Goal: Complete application form: Complete application form

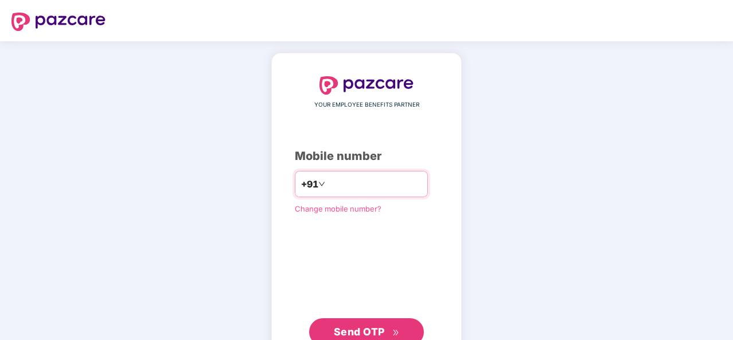
drag, startPoint x: 0, startPoint y: 0, endPoint x: 335, endPoint y: 181, distance: 380.5
click at [335, 181] on input "number" at bounding box center [374, 184] width 94 height 18
type input "**********"
click at [374, 332] on span "Send OTP" at bounding box center [359, 332] width 51 height 12
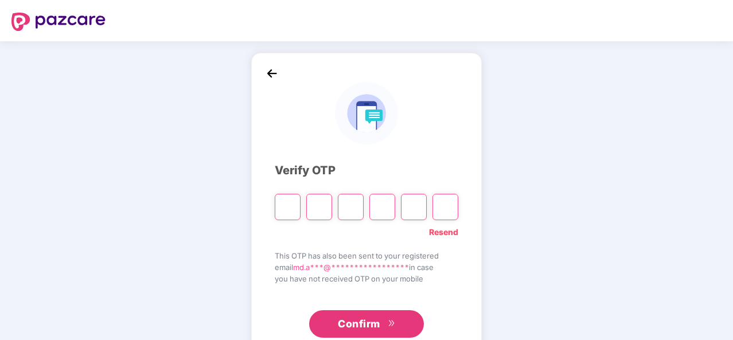
type input "*"
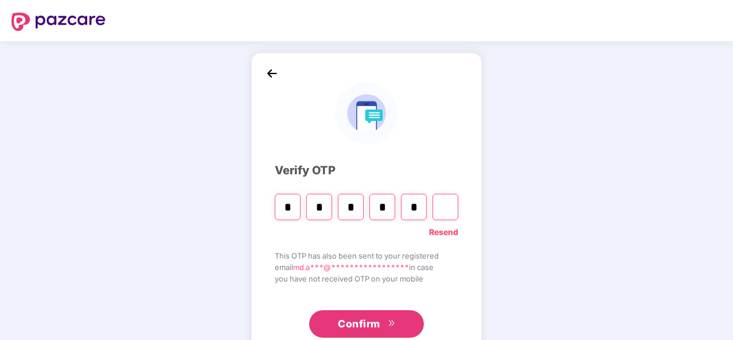
type input "*"
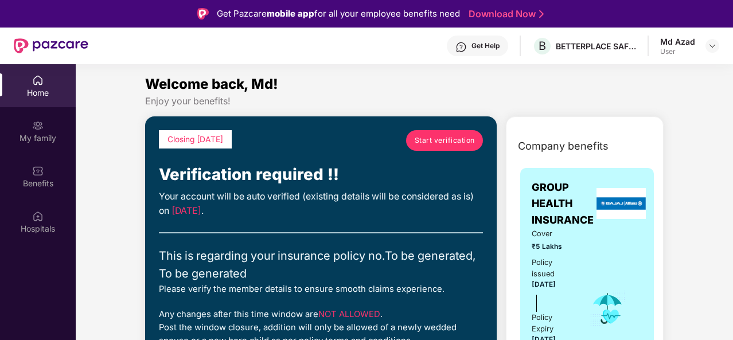
click at [411, 140] on link "Start verification" at bounding box center [444, 140] width 77 height 21
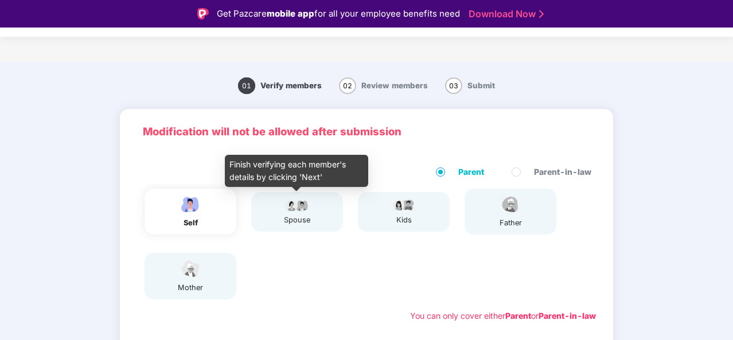
click at [298, 209] on img at bounding box center [297, 205] width 29 height 14
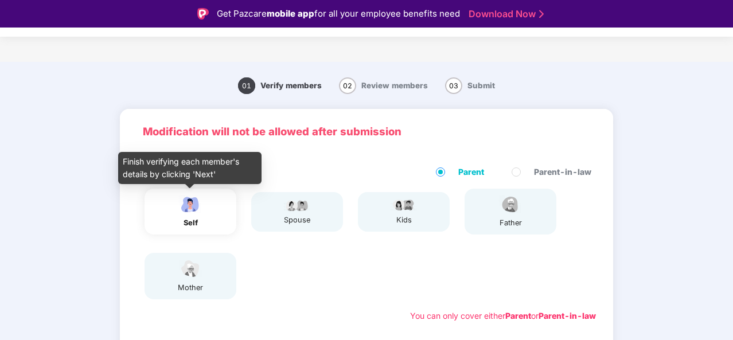
click at [188, 201] on img at bounding box center [190, 204] width 29 height 20
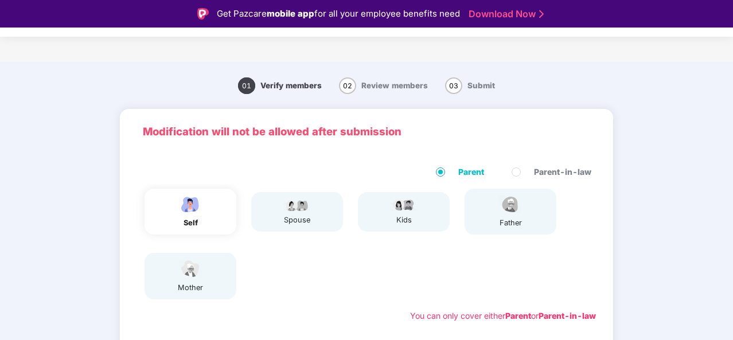
click at [389, 210] on div "kids" at bounding box center [404, 212] width 92 height 40
click at [521, 223] on div "father" at bounding box center [510, 222] width 29 height 11
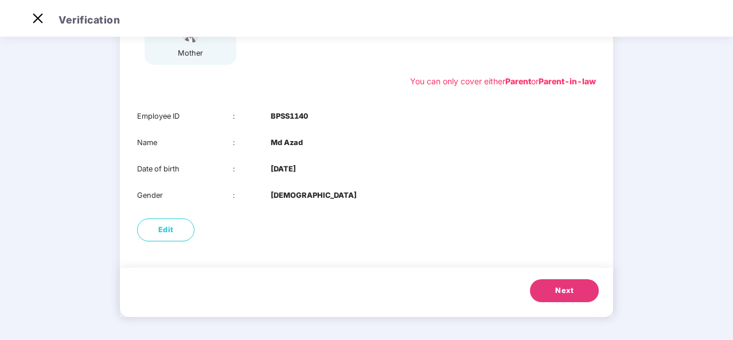
click at [556, 282] on button "Next" at bounding box center [564, 290] width 69 height 23
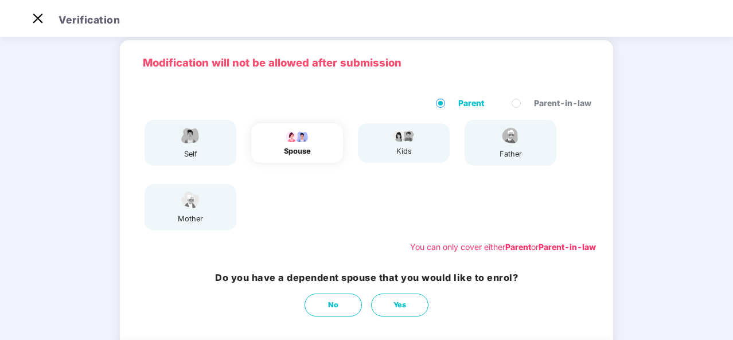
scroll to position [59, 0]
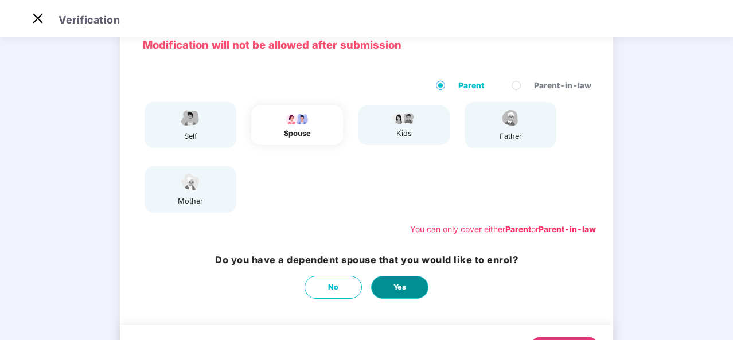
click at [384, 288] on button "Yes" at bounding box center [399, 287] width 57 height 23
select select "******"
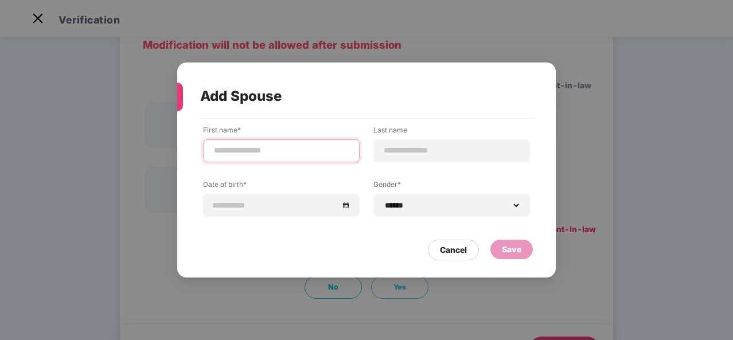
click at [276, 152] on input at bounding box center [281, 151] width 137 height 12
click at [446, 252] on div "Cancel" at bounding box center [453, 250] width 27 height 13
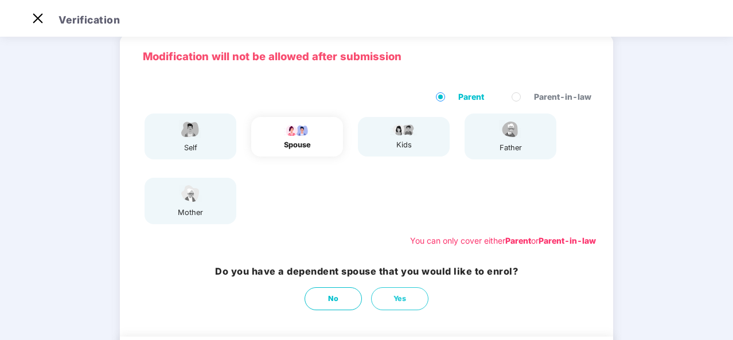
scroll to position [116, 0]
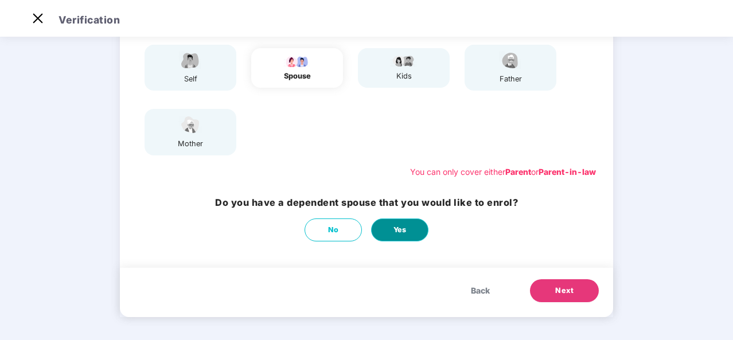
click at [394, 222] on button "Yes" at bounding box center [399, 229] width 57 height 23
select select "******"
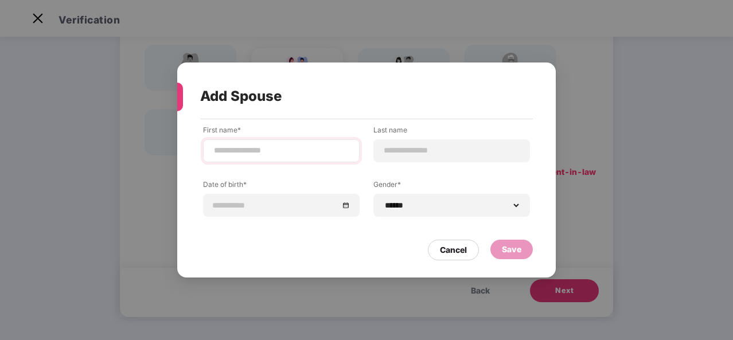
click at [293, 159] on div at bounding box center [281, 150] width 157 height 23
click at [303, 150] on input at bounding box center [281, 151] width 137 height 12
type input "*********"
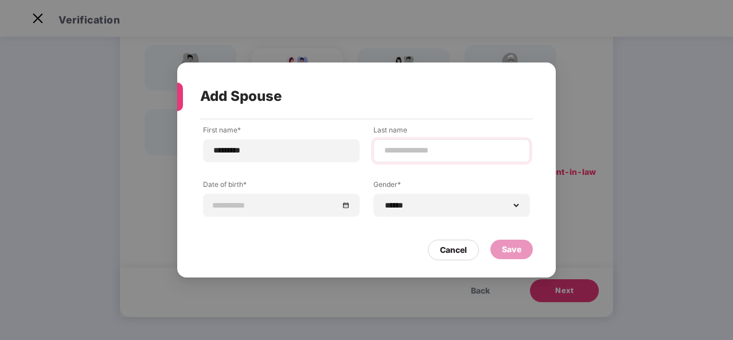
click at [431, 158] on div at bounding box center [451, 150] width 157 height 23
click at [432, 154] on input at bounding box center [451, 151] width 137 height 12
type input "***"
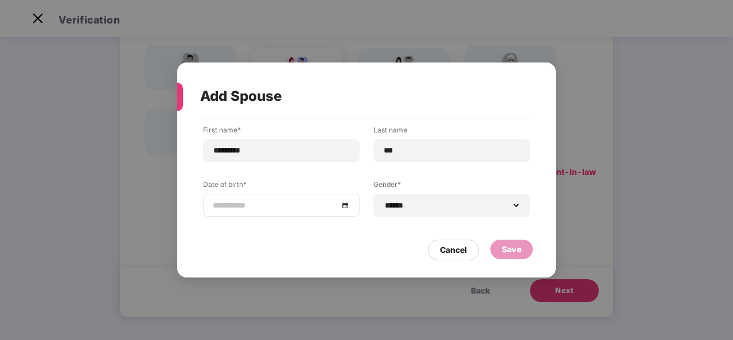
click at [256, 202] on input at bounding box center [276, 205] width 126 height 13
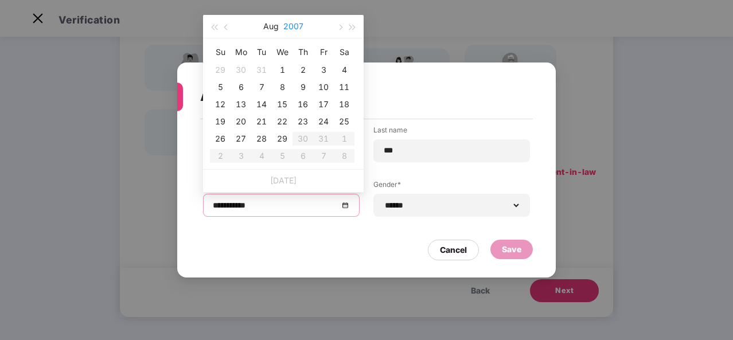
type input "**********"
click at [293, 25] on button "2007" at bounding box center [293, 26] width 20 height 23
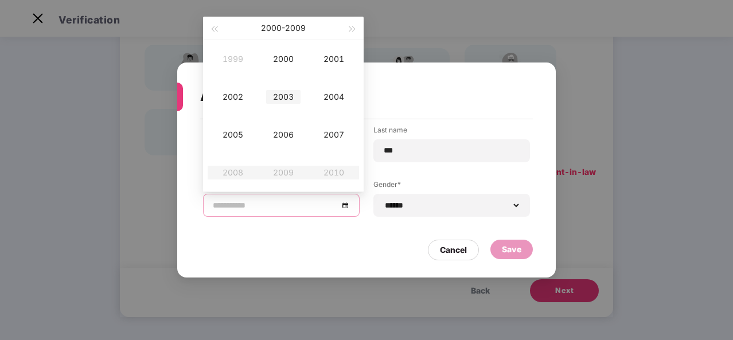
type input "**********"
click at [280, 91] on div "2003" at bounding box center [283, 97] width 34 height 14
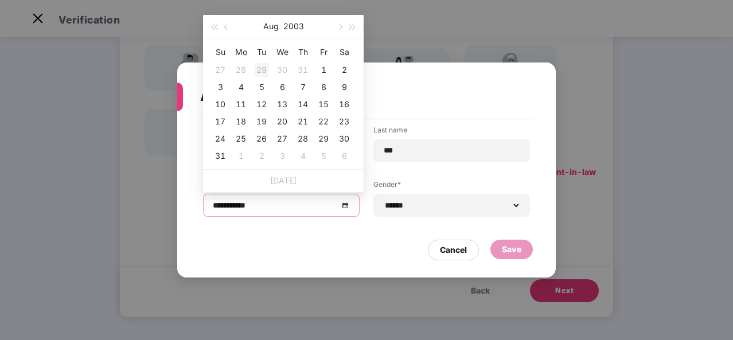
type input "**********"
click at [278, 26] on button "Aug" at bounding box center [270, 26] width 15 height 23
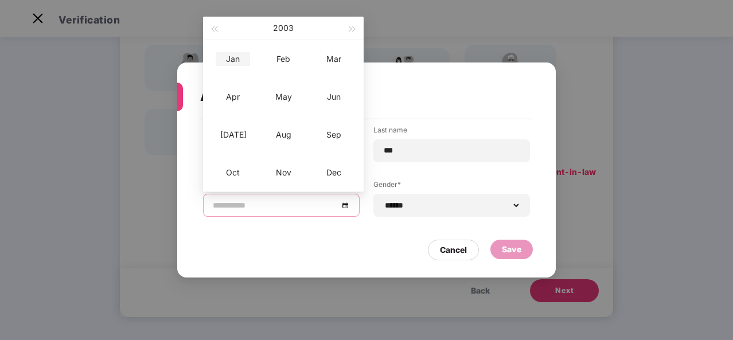
type input "**********"
click at [231, 58] on div "Jan" at bounding box center [233, 59] width 34 height 14
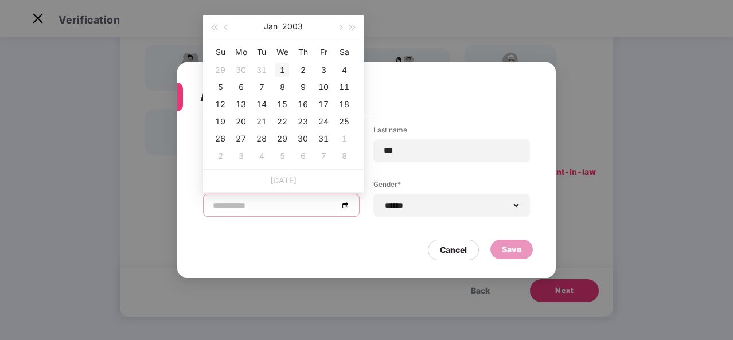
click at [283, 65] on div "1" at bounding box center [282, 70] width 14 height 14
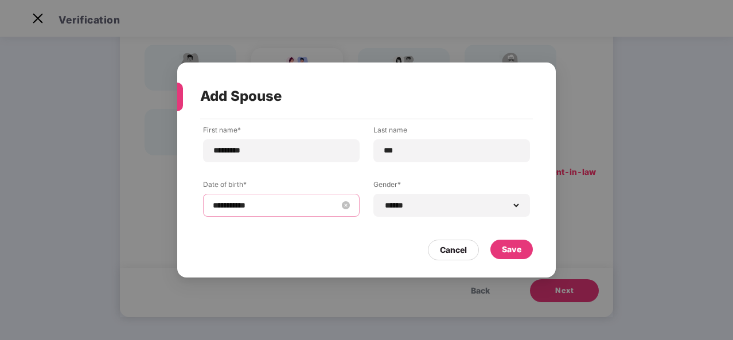
click at [266, 201] on input "**********" at bounding box center [276, 205] width 126 height 13
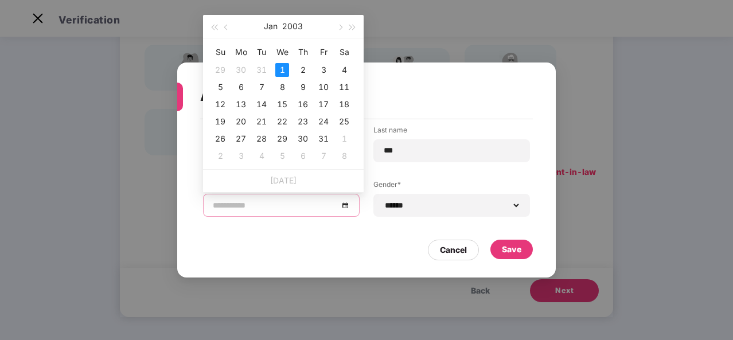
type input "**********"
click at [225, 23] on button "button" at bounding box center [226, 26] width 13 height 23
click at [341, 27] on span "button" at bounding box center [340, 28] width 6 height 6
click at [282, 71] on div "1" at bounding box center [282, 70] width 14 height 14
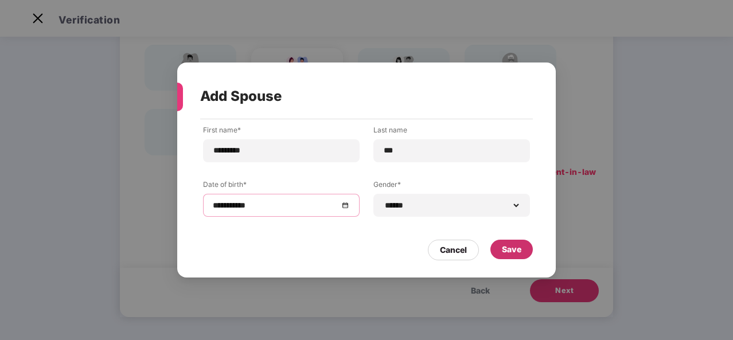
click at [525, 252] on div "Save" at bounding box center [511, 249] width 42 height 19
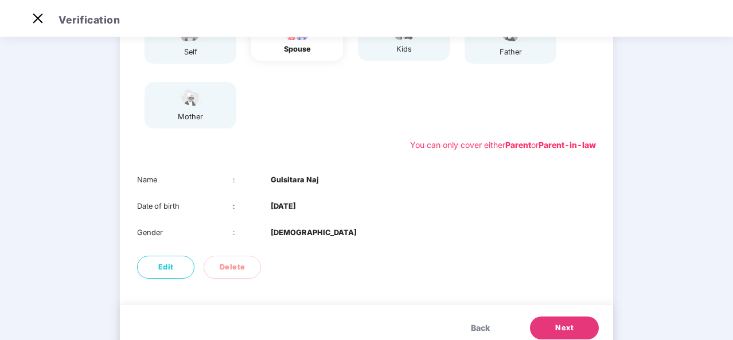
scroll to position [9, 0]
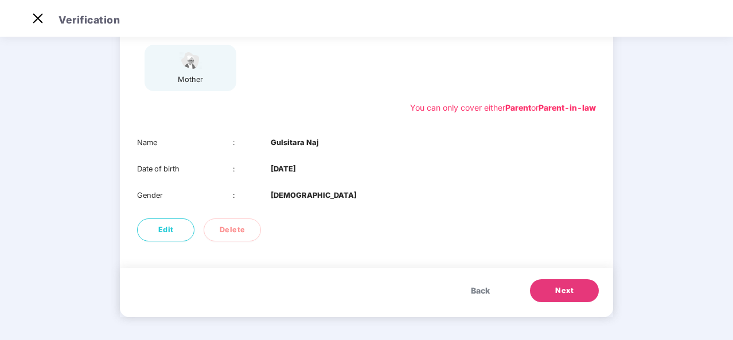
click at [555, 290] on span "Next" at bounding box center [564, 290] width 18 height 11
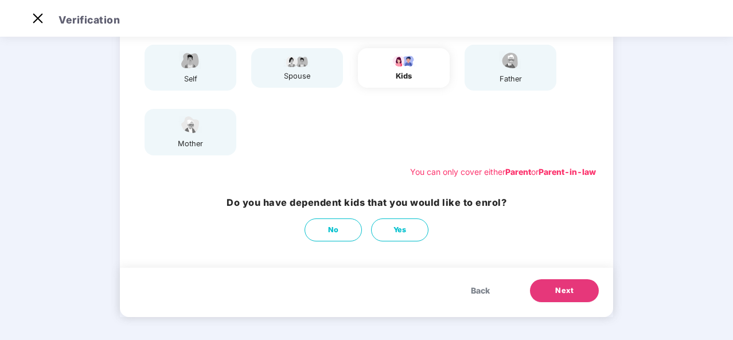
scroll to position [116, 0]
click at [557, 293] on span "Next" at bounding box center [564, 290] width 18 height 11
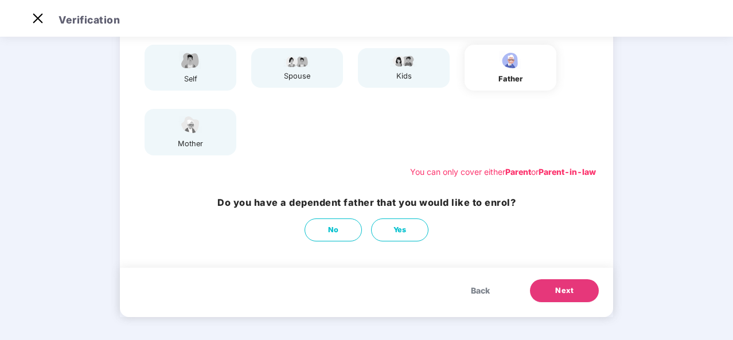
click at [554, 288] on button "Next" at bounding box center [564, 290] width 69 height 23
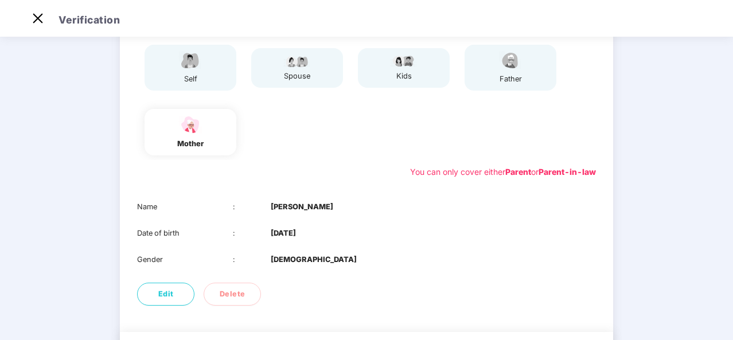
scroll to position [181, 0]
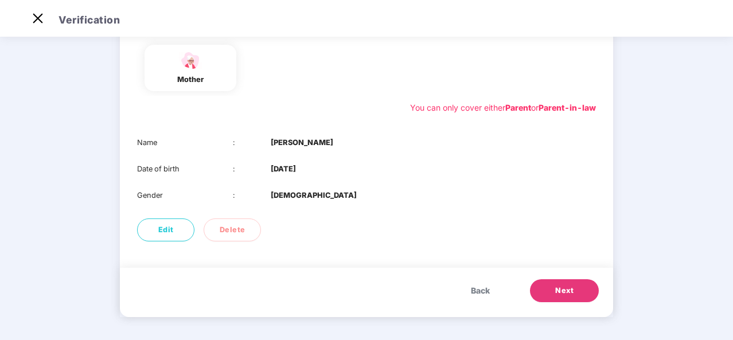
click at [554, 288] on button "Next" at bounding box center [564, 290] width 69 height 23
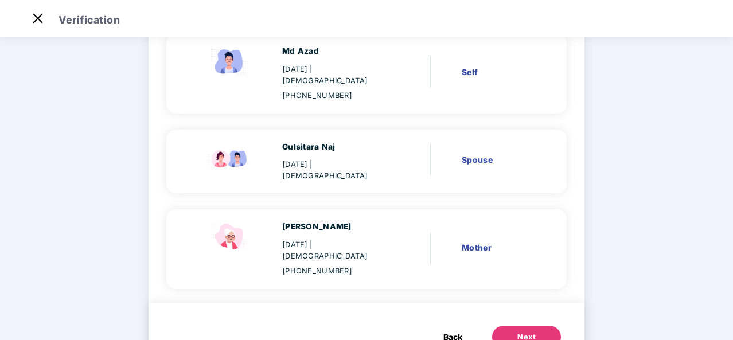
scroll to position [137, 0]
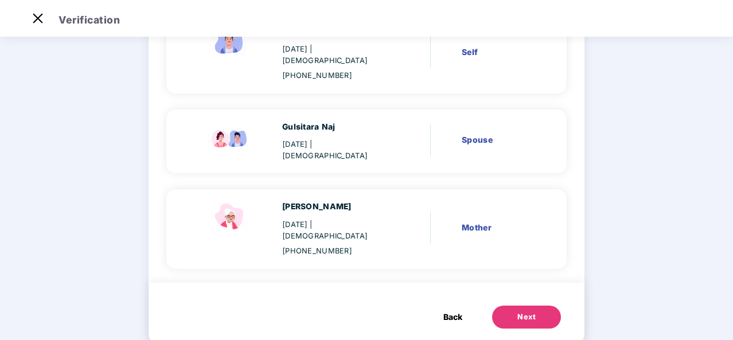
click at [456, 311] on span "Back" at bounding box center [452, 317] width 19 height 13
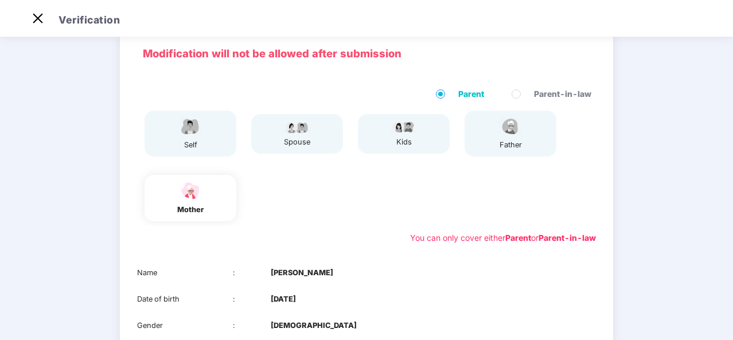
scroll to position [0, 0]
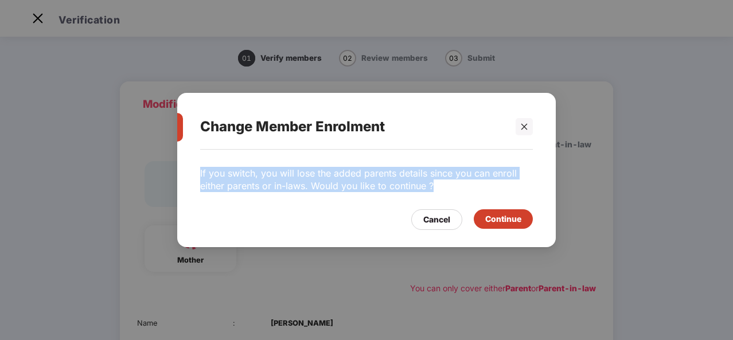
drag, startPoint x: 196, startPoint y: 172, endPoint x: 435, endPoint y: 189, distance: 240.3
click at [435, 189] on div "If you switch, you will lose the added parents details since you can enroll eit…" at bounding box center [366, 193] width 378 height 86
copy p "If you switch, you will lose the added parents details since you can enroll eit…"
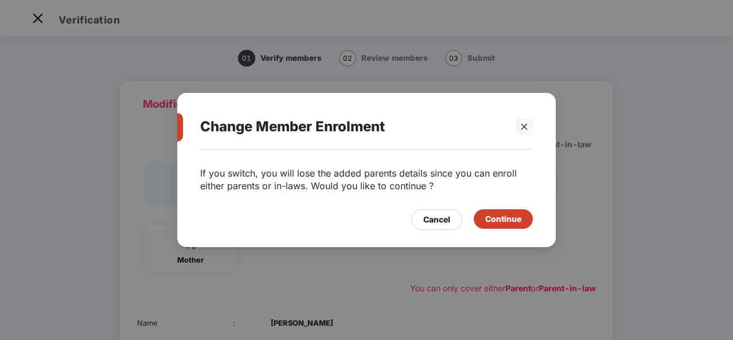
click at [429, 221] on div "Cancel" at bounding box center [436, 219] width 27 height 13
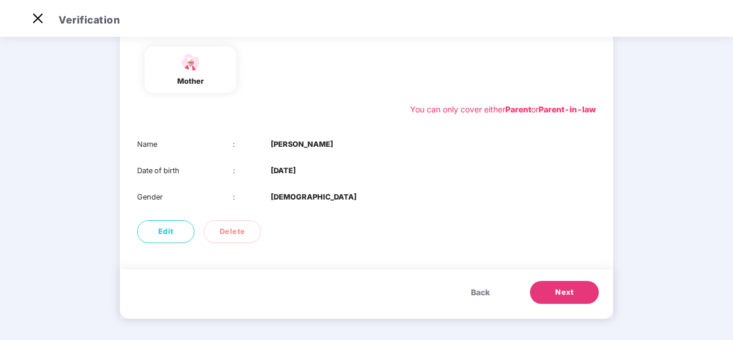
scroll to position [181, 0]
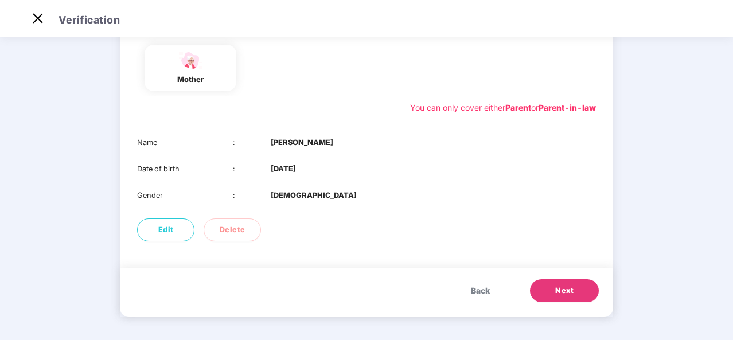
click at [569, 288] on span "Next" at bounding box center [564, 290] width 18 height 11
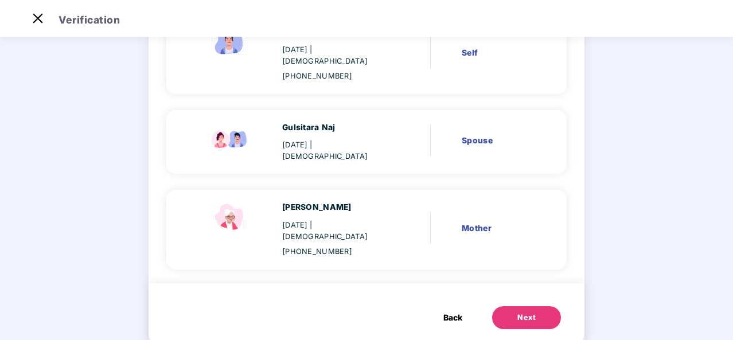
scroll to position [137, 0]
click at [515, 306] on button "Next" at bounding box center [526, 317] width 69 height 23
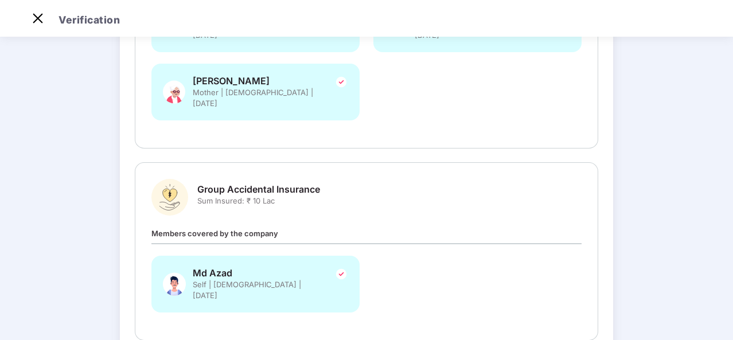
scroll to position [327, 0]
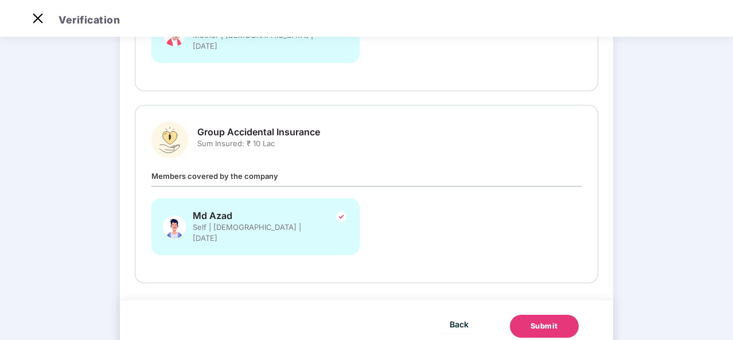
click at [542, 321] on div "Submit" at bounding box center [544, 326] width 28 height 11
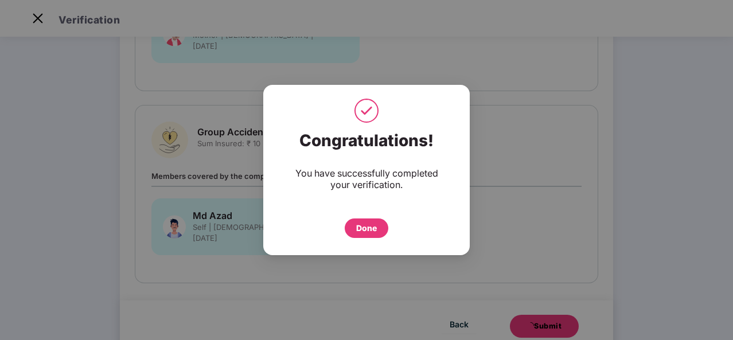
scroll to position [0, 0]
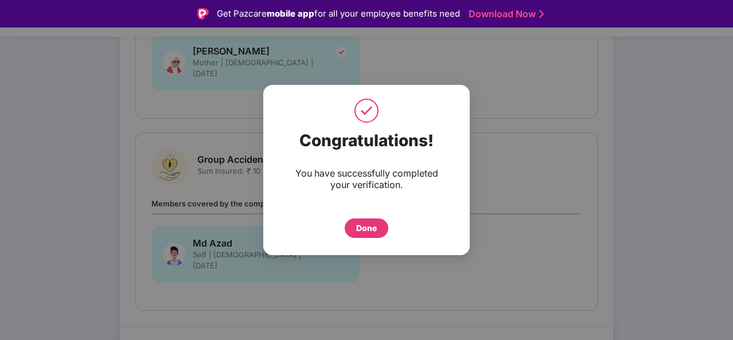
click at [365, 231] on div "Done" at bounding box center [366, 228] width 21 height 13
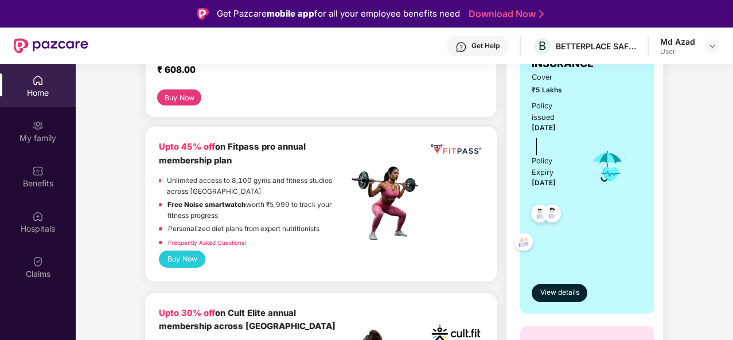
scroll to position [57, 0]
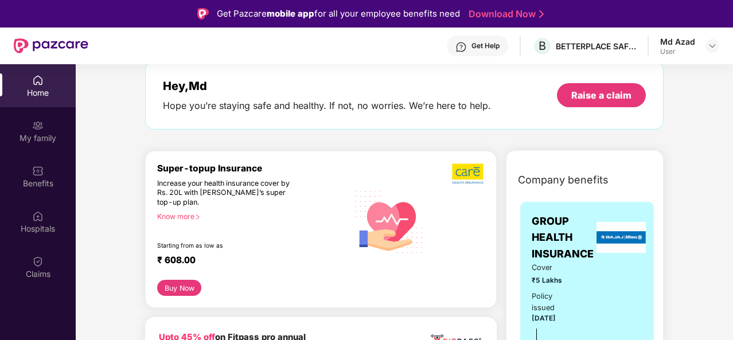
click at [705, 48] on div at bounding box center [712, 46] width 14 height 14
click at [712, 44] on img at bounding box center [712, 45] width 9 height 9
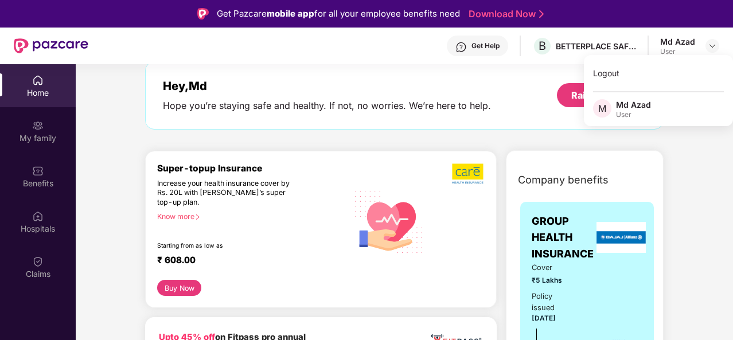
click at [680, 41] on div "Md Azad" at bounding box center [677, 41] width 35 height 11
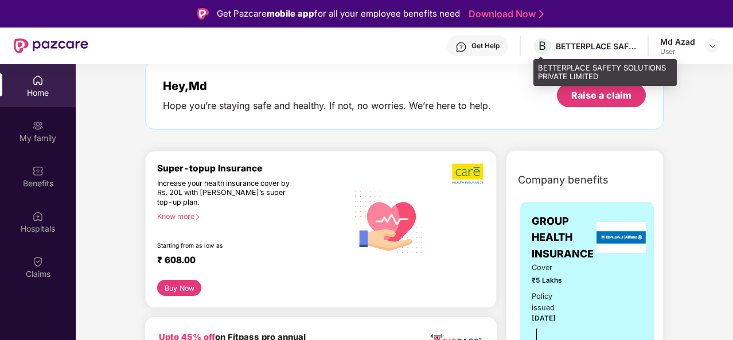
click at [595, 44] on div "BETTERPLACE SAFETY SOLUTIONS PRIVATE LIMITED" at bounding box center [596, 46] width 80 height 11
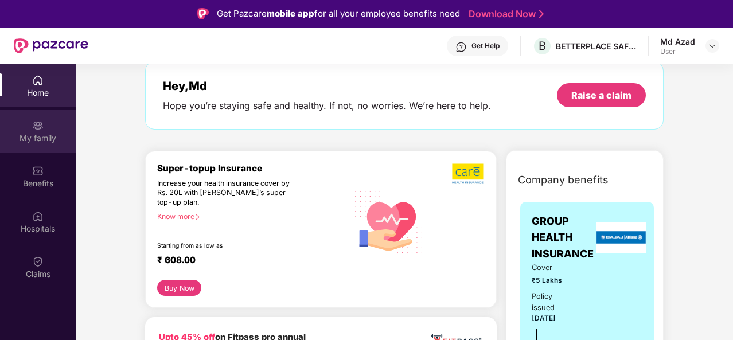
click at [33, 137] on div "My family" at bounding box center [38, 137] width 76 height 11
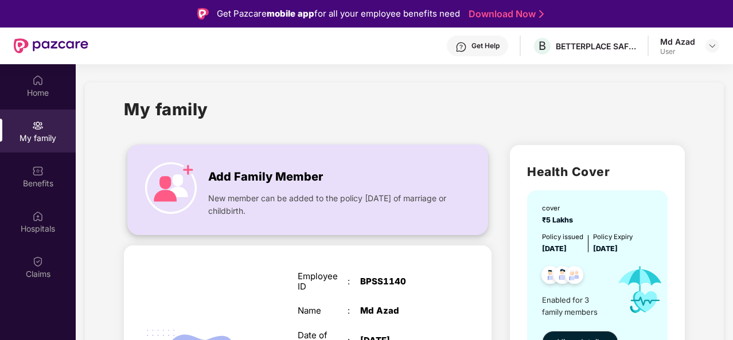
click at [205, 175] on div "Add Family Member New member can be added to the policy within 30 days of marri…" at bounding box center [308, 190] width 360 height 66
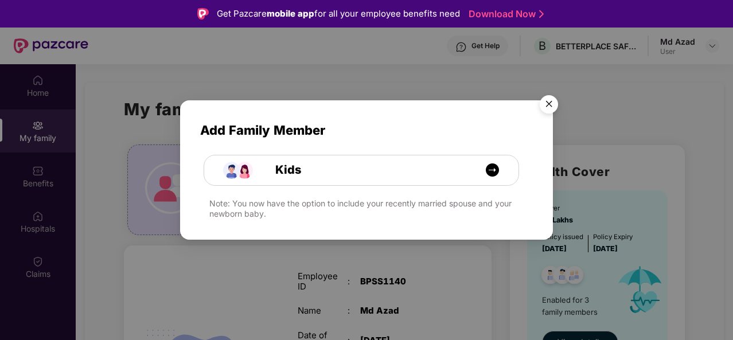
click at [554, 100] on img "Close" at bounding box center [549, 106] width 32 height 32
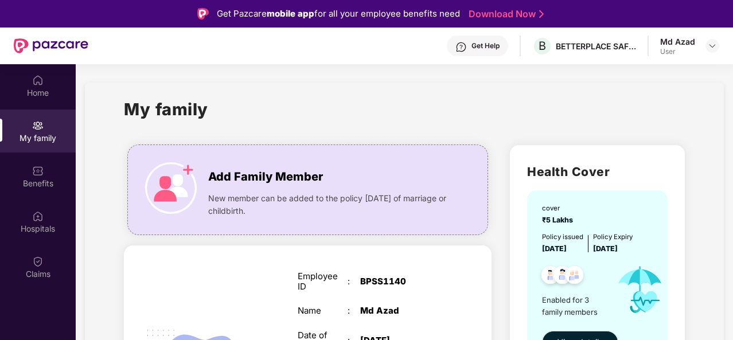
click at [694, 41] on div "Md Azad" at bounding box center [677, 41] width 35 height 11
click at [705, 46] on div at bounding box center [712, 46] width 14 height 14
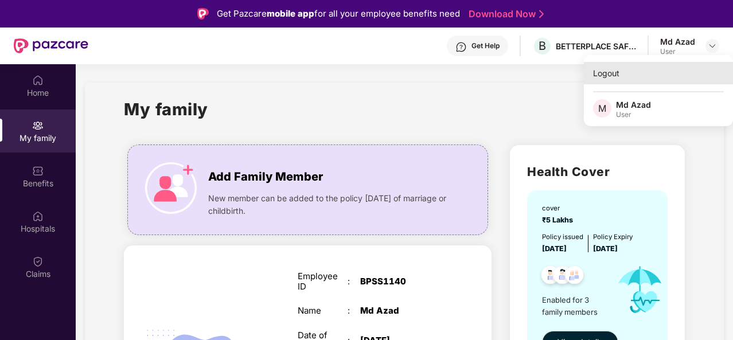
click at [608, 69] on div "Logout" at bounding box center [658, 73] width 149 height 22
